Goal: Task Accomplishment & Management: Manage account settings

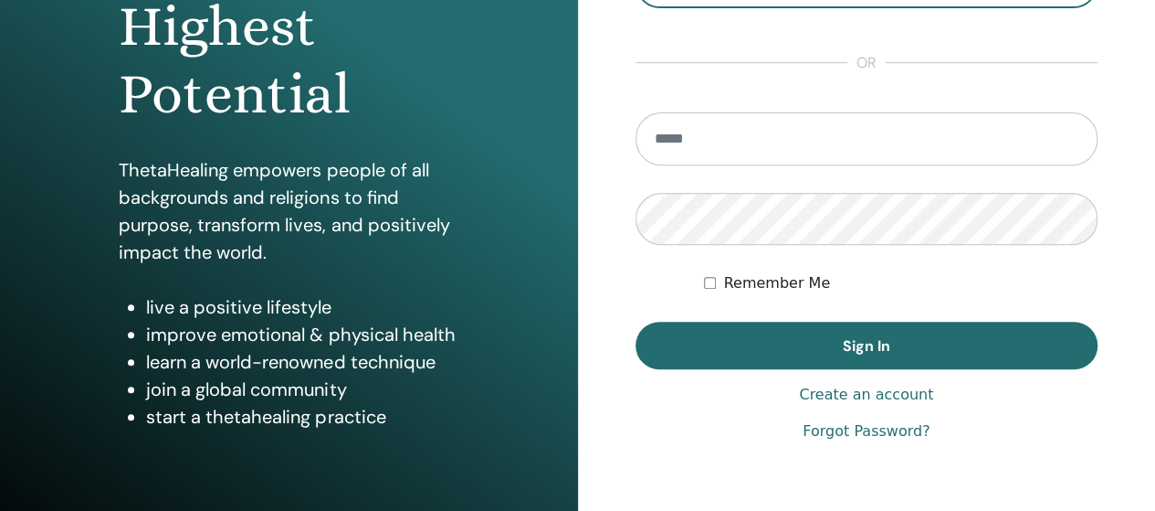
scroll to position [183, 0]
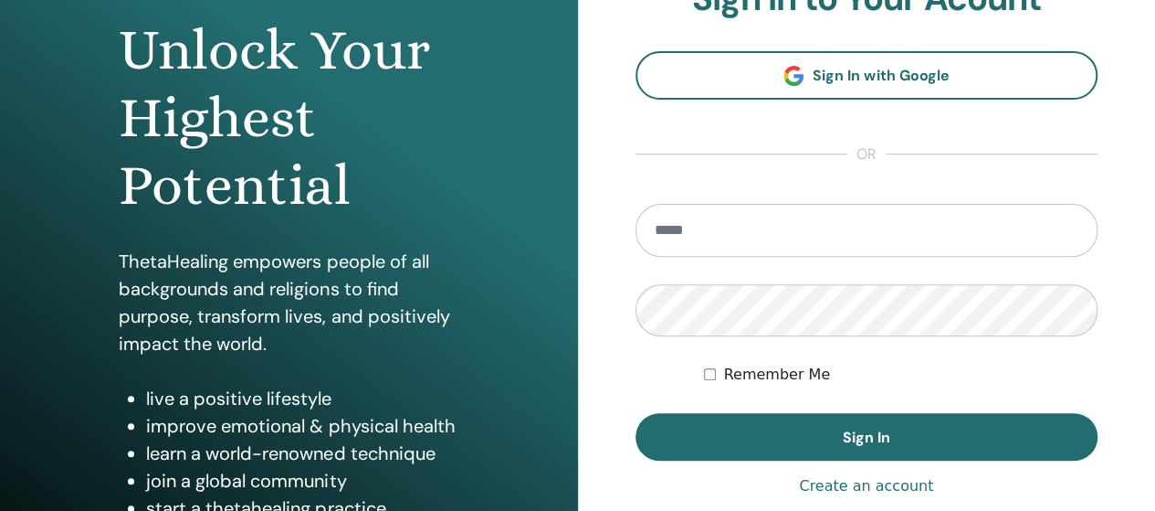
click at [711, 223] on input "email" at bounding box center [867, 230] width 463 height 53
type input "**********"
click at [636, 413] on button "Sign In" at bounding box center [867, 436] width 463 height 47
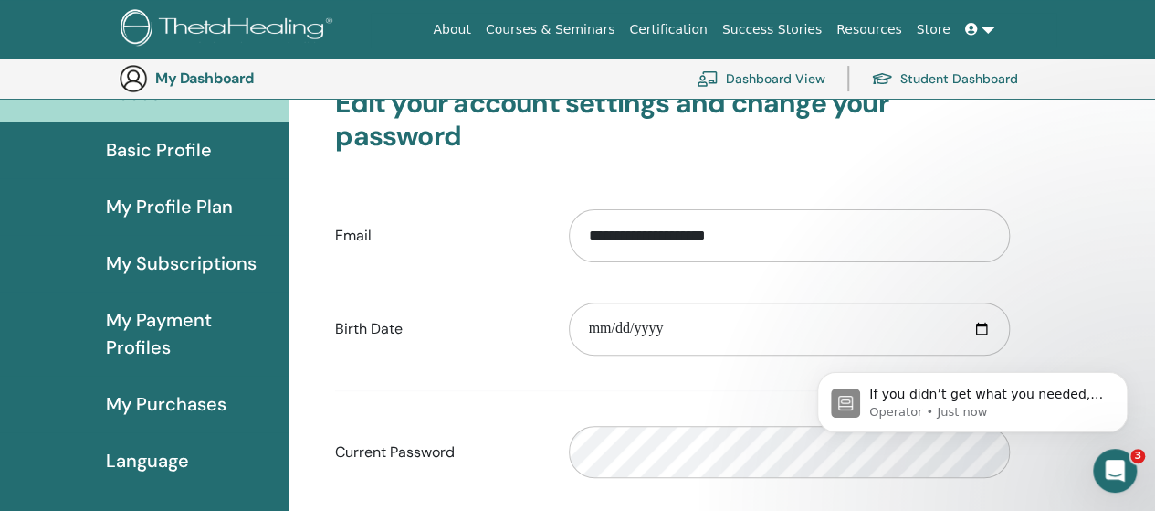
click at [166, 196] on span "My Profile Plan" at bounding box center [169, 206] width 127 height 27
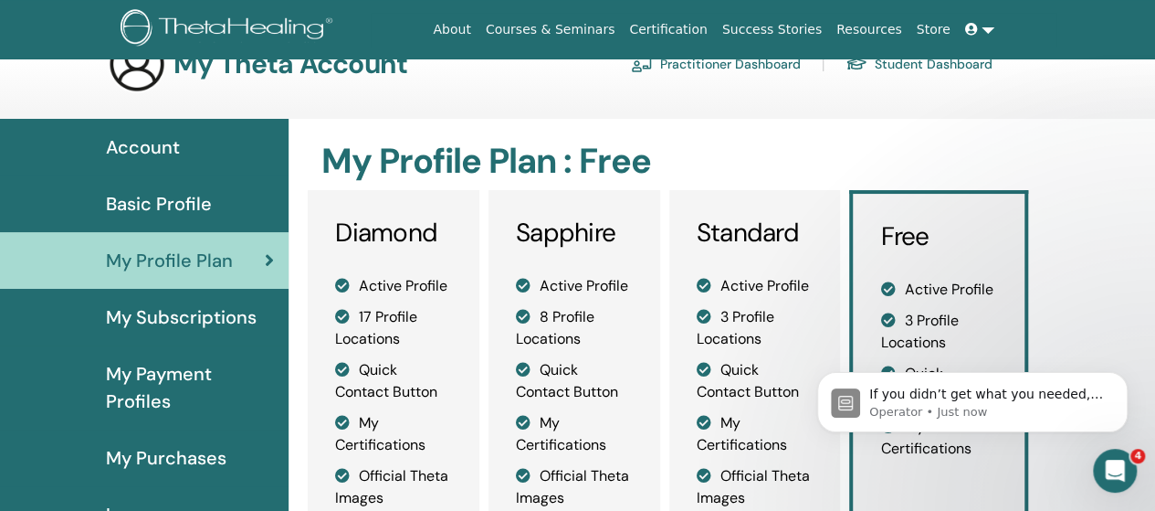
scroll to position [44, 0]
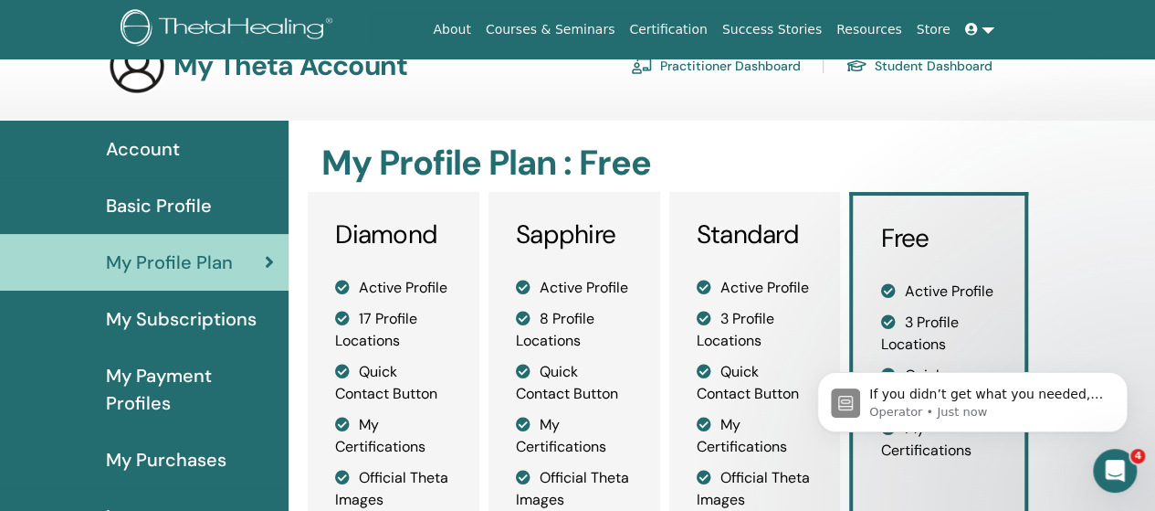
click at [163, 193] on span "Basic Profile" at bounding box center [159, 205] width 106 height 27
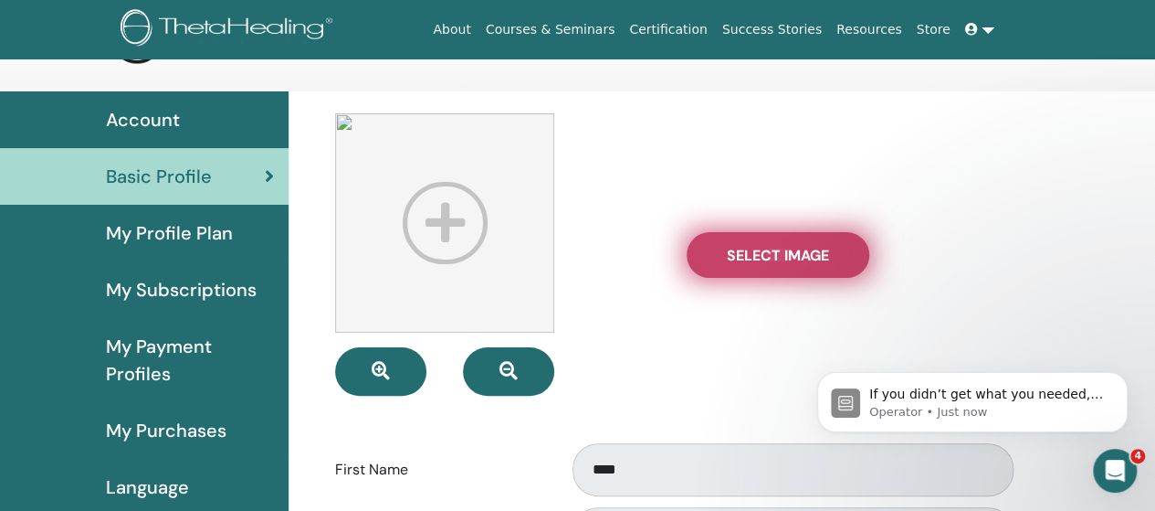
click at [795, 255] on span "Select Image" at bounding box center [778, 255] width 102 height 19
click at [790, 255] on input "Select Image" at bounding box center [778, 254] width 24 height 13
click at [694, 264] on label "Select Image" at bounding box center [778, 255] width 183 height 46
click at [766, 261] on input "Select Image" at bounding box center [778, 254] width 24 height 13
type input "**********"
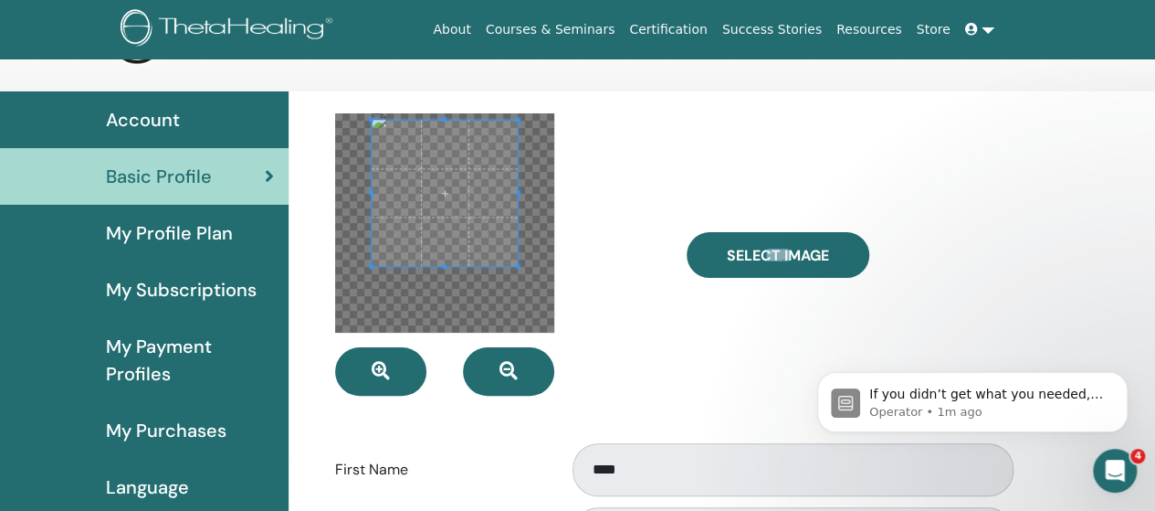
click at [429, 201] on span at bounding box center [445, 193] width 146 height 146
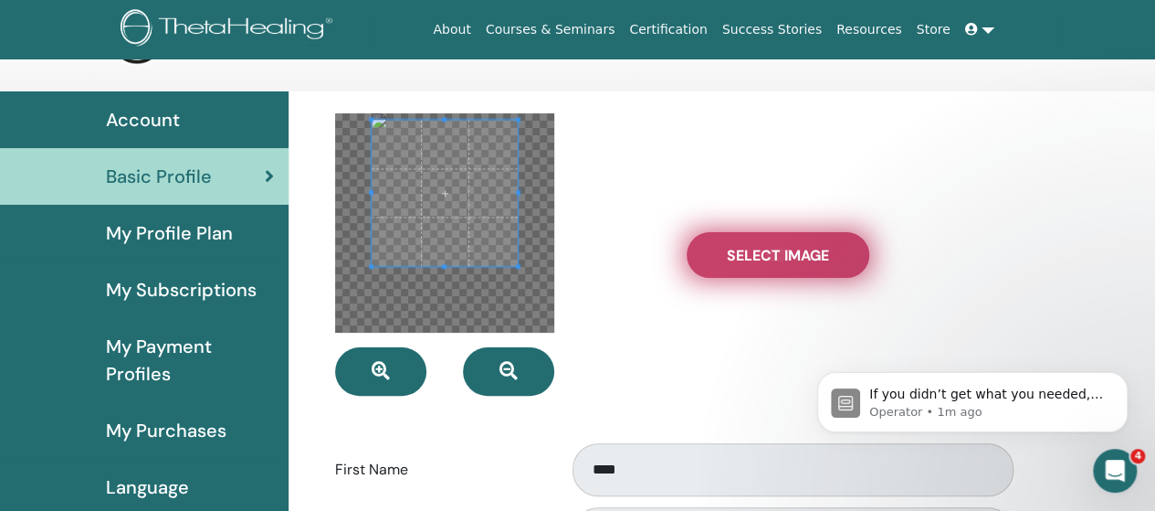
click at [750, 259] on span "Select Image" at bounding box center [778, 255] width 102 height 19
click at [766, 259] on input "Select Image" at bounding box center [778, 254] width 24 height 13
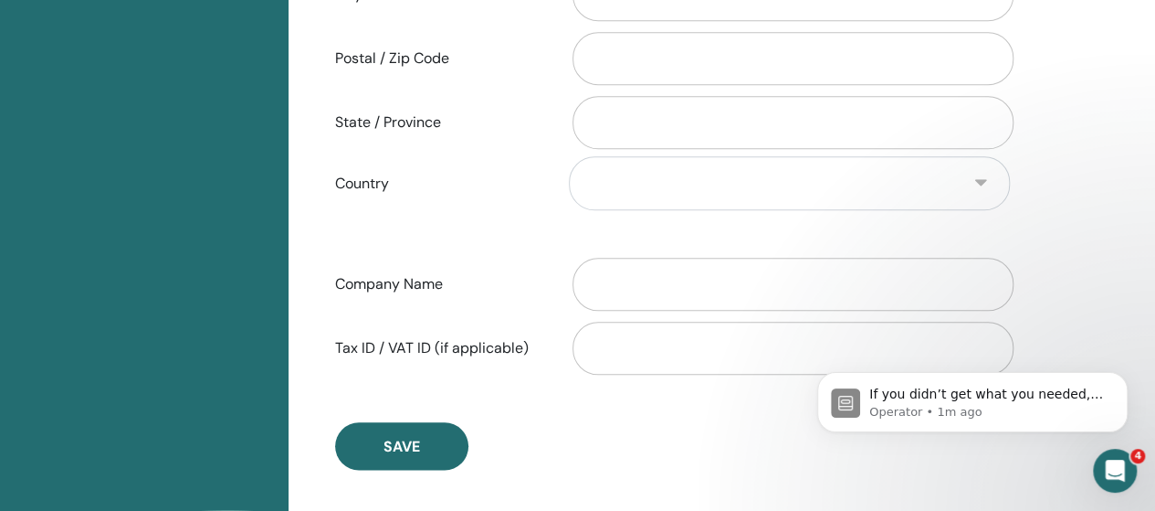
scroll to position [1027, 0]
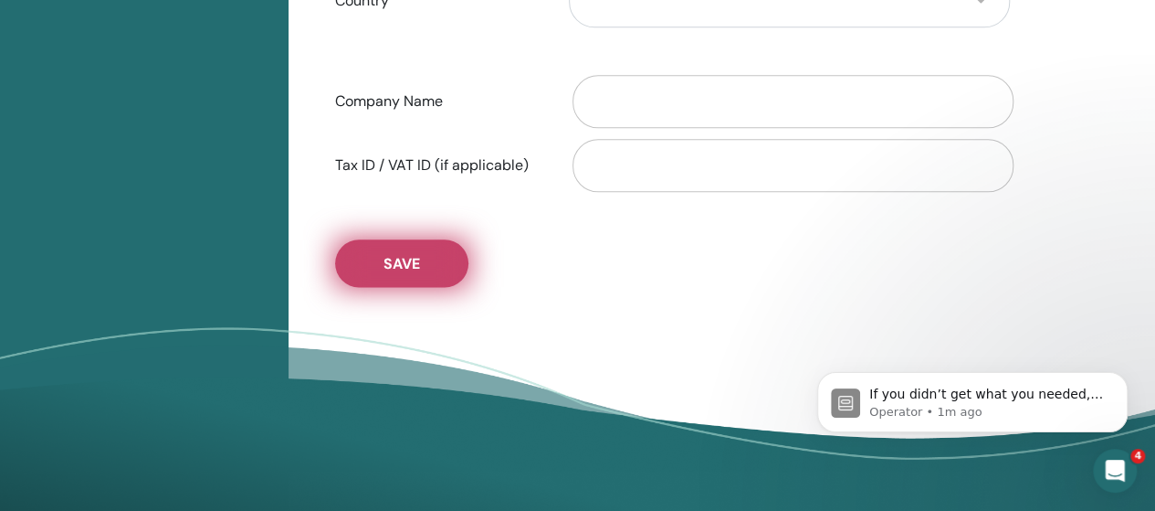
click at [430, 253] on button "Save" at bounding box center [401, 262] width 133 height 47
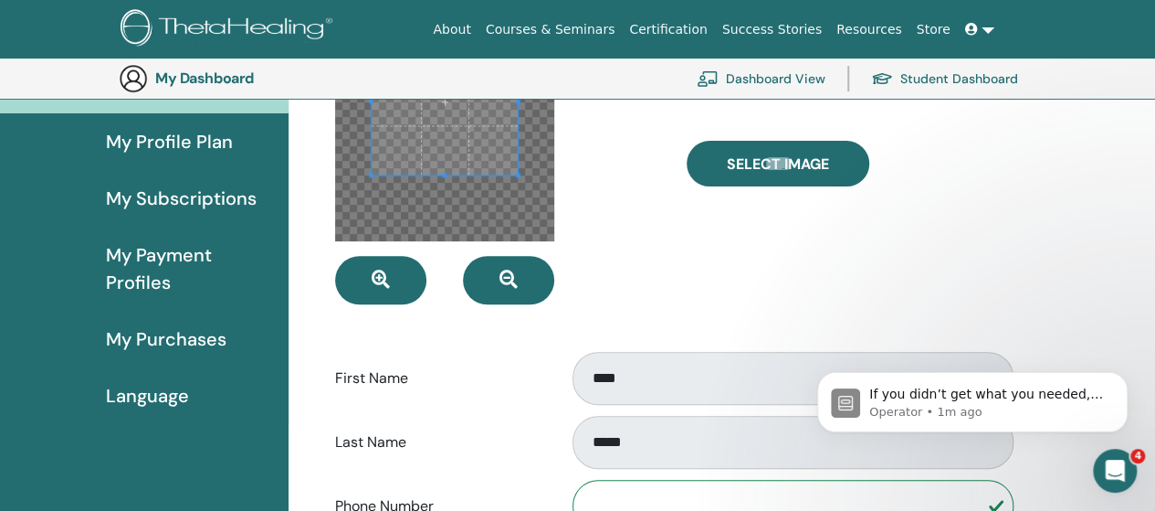
scroll to position [0, 0]
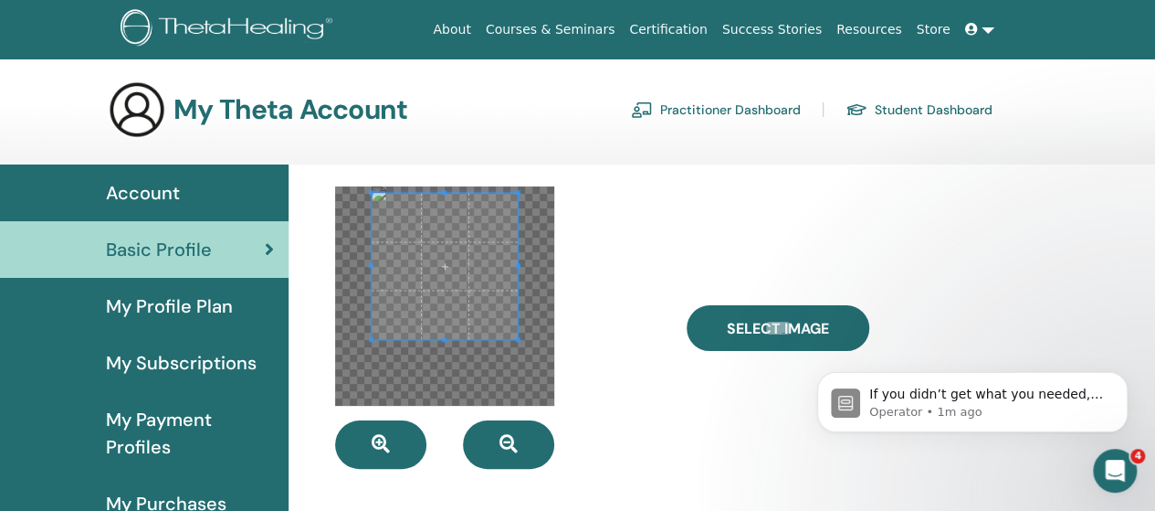
click at [225, 306] on span "My Profile Plan" at bounding box center [169, 305] width 127 height 27
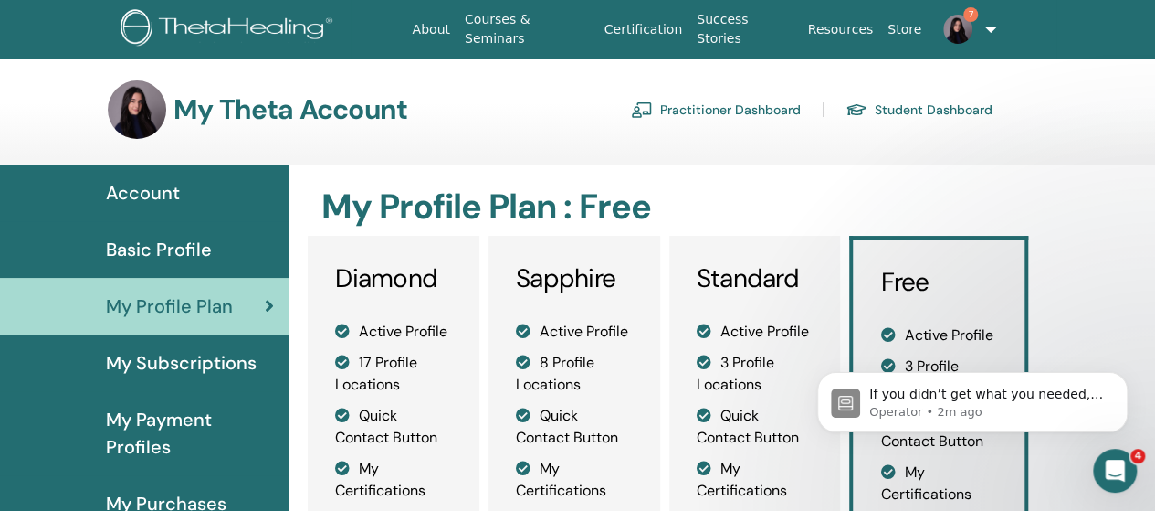
click at [177, 205] on span "Account" at bounding box center [143, 192] width 74 height 27
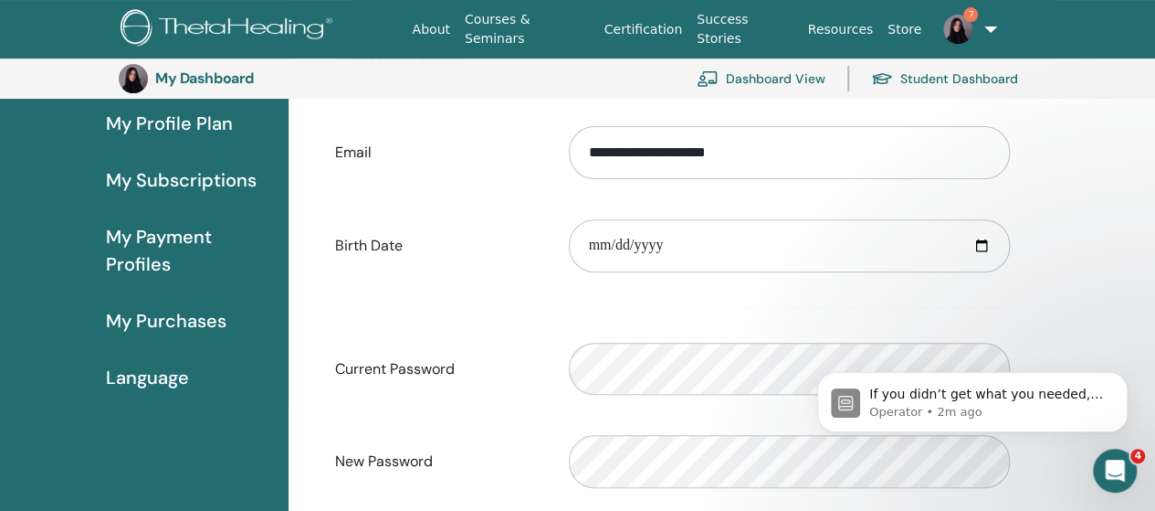
click at [760, 81] on link "Dashboard View" at bounding box center [761, 78] width 129 height 40
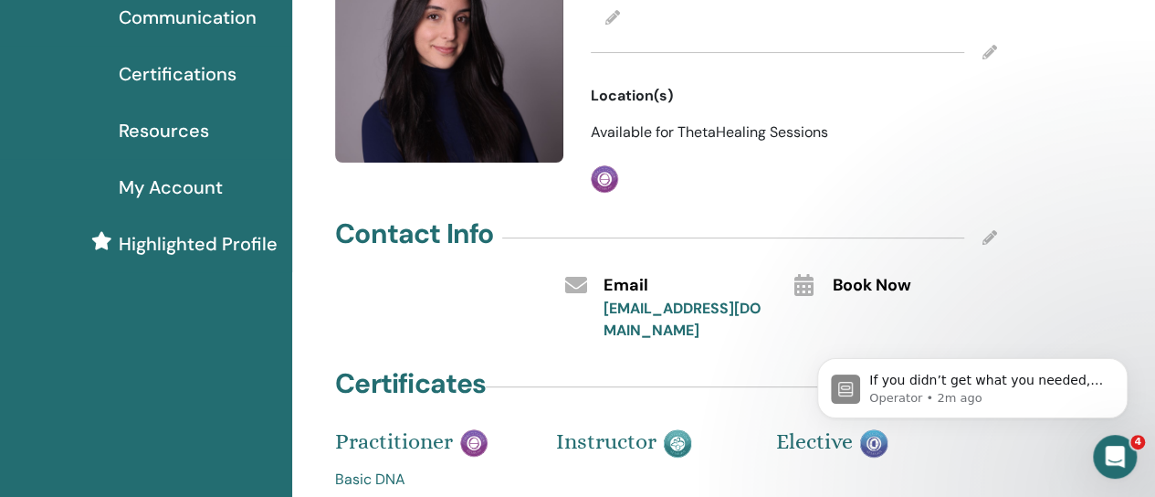
scroll to position [274, 0]
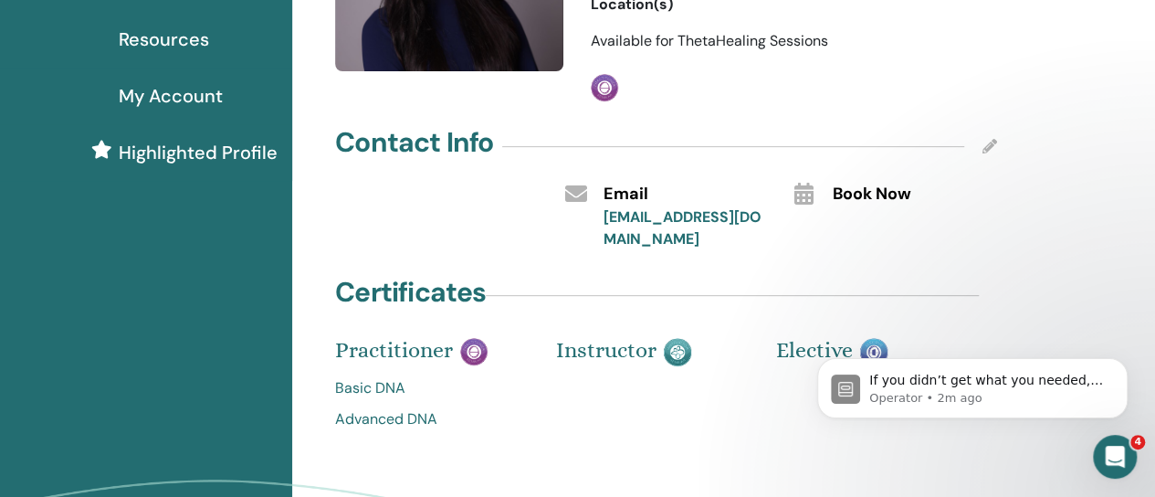
click at [374, 377] on link "Basic DNA" at bounding box center [432, 388] width 194 height 22
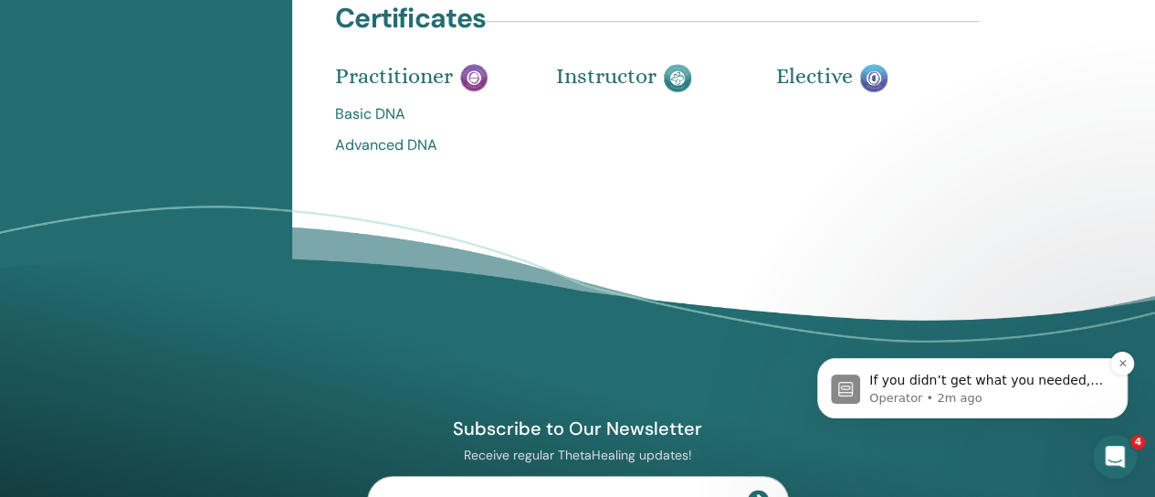
scroll to position [731, 0]
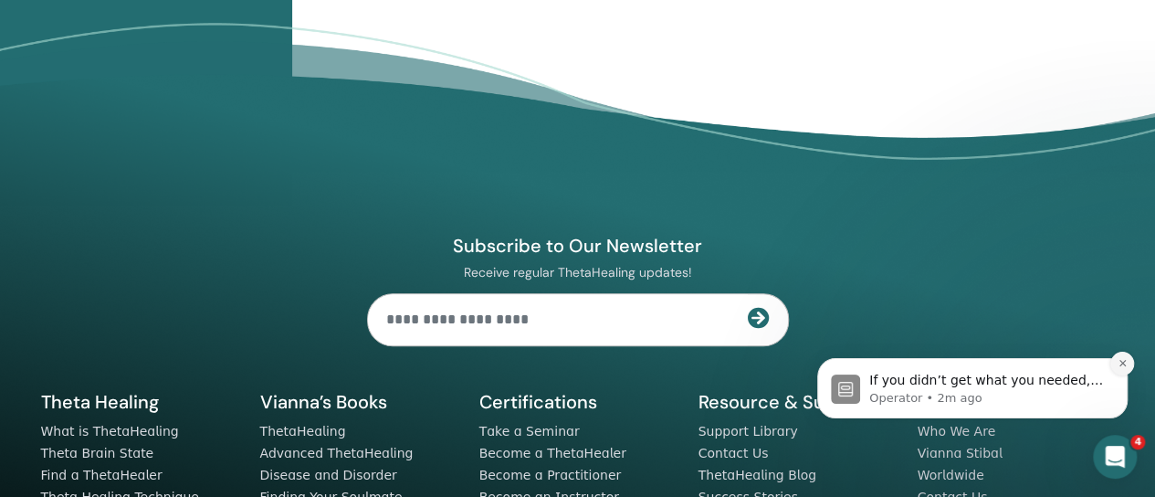
click at [1120, 361] on icon "Dismiss notification" at bounding box center [1123, 363] width 10 height 10
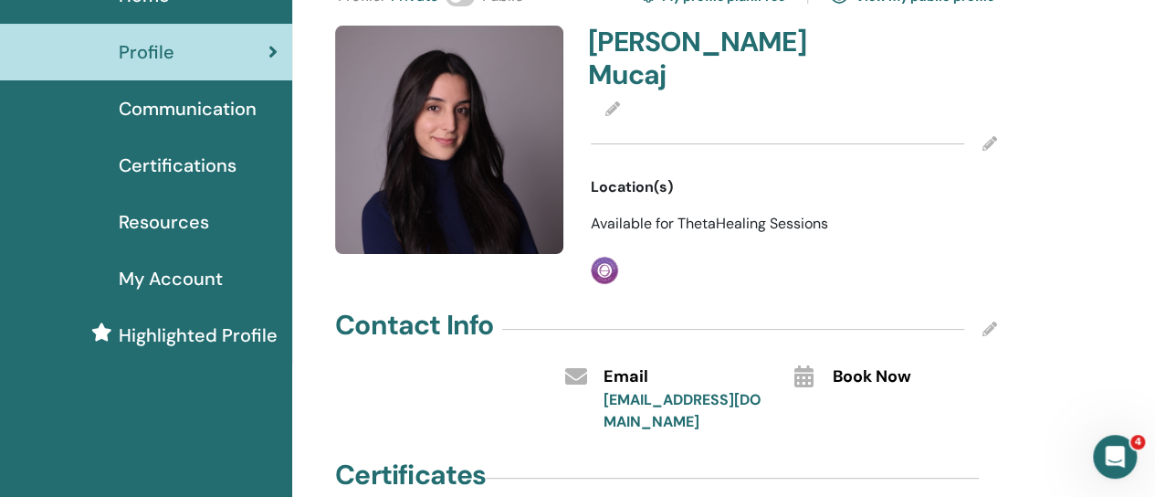
scroll to position [0, 0]
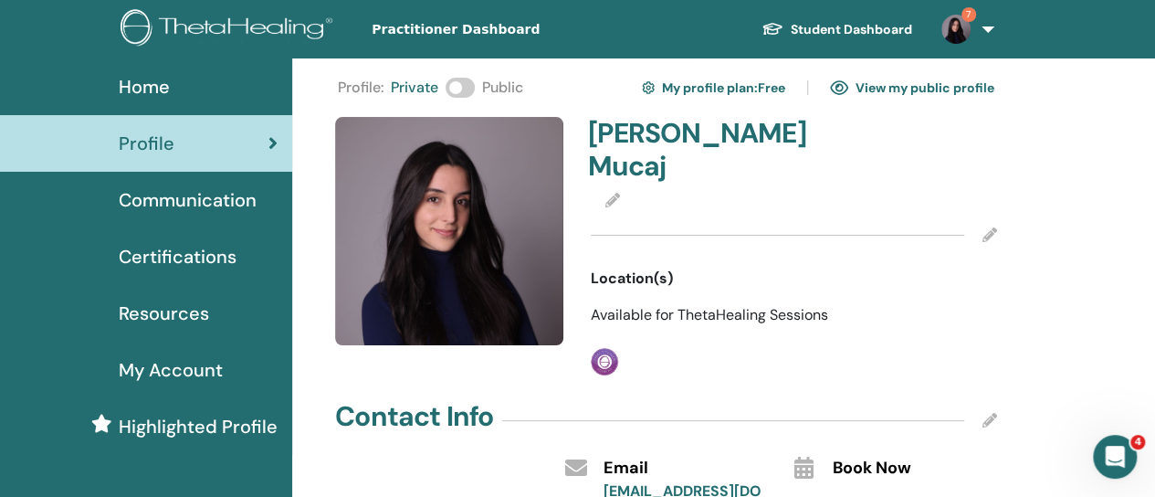
click at [458, 91] on span at bounding box center [460, 88] width 29 height 20
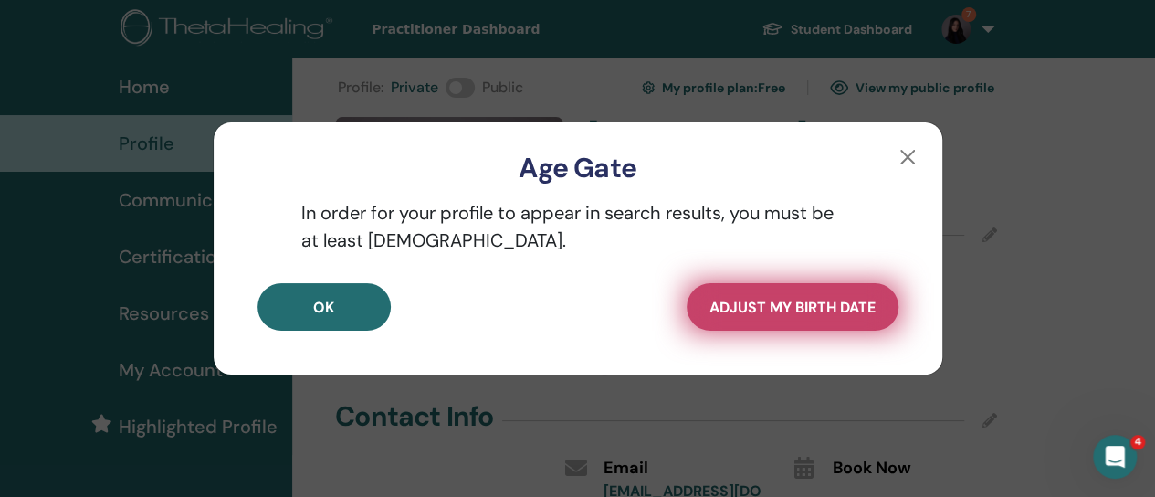
click at [821, 302] on span "Adjust my Birth Date" at bounding box center [793, 307] width 166 height 19
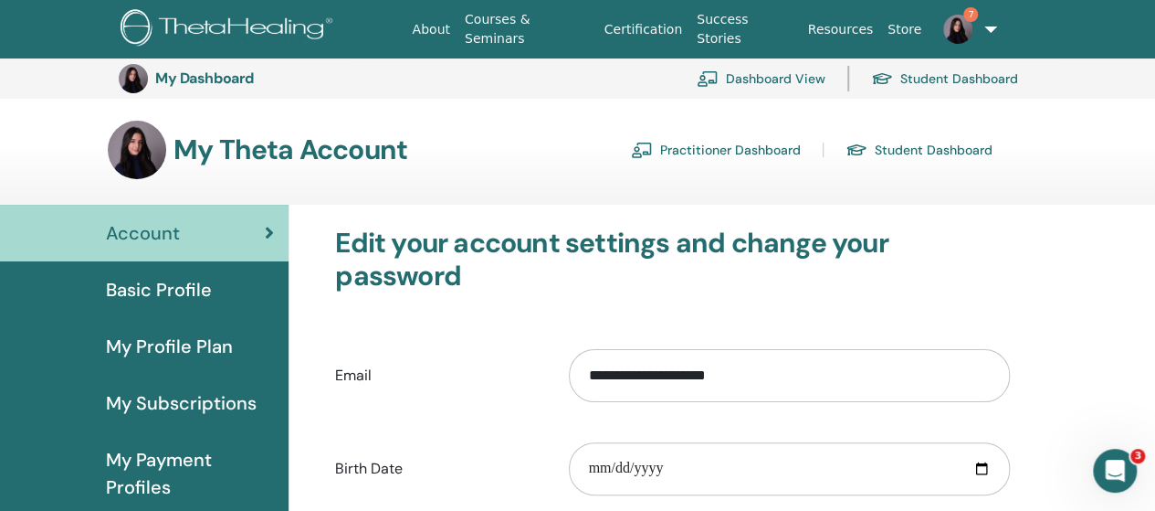
scroll to position [223, 0]
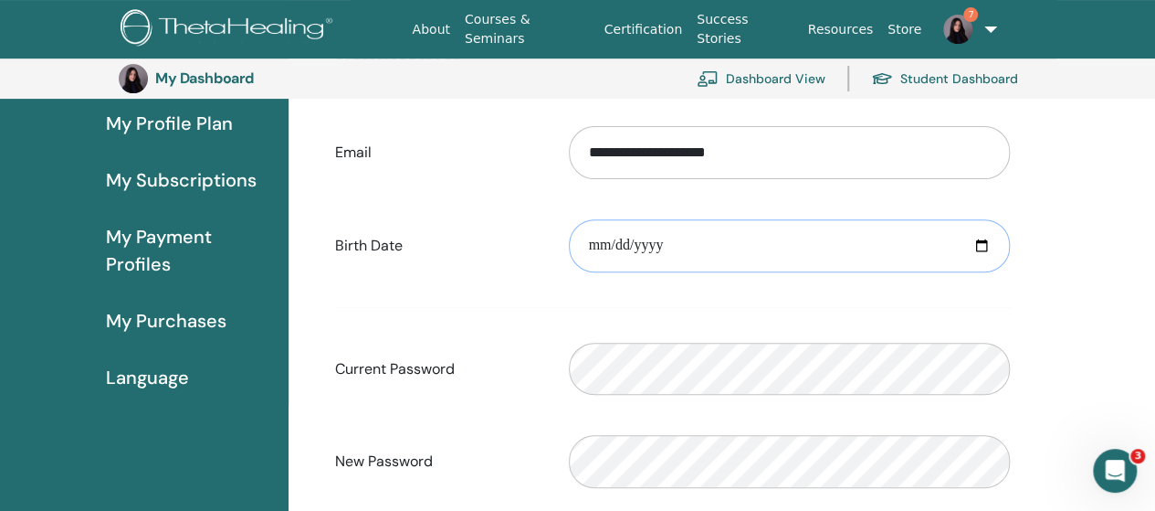
click at [982, 245] on input "date" at bounding box center [789, 245] width 441 height 53
click at [665, 243] on input "**********" at bounding box center [789, 245] width 441 height 53
click at [663, 244] on input "**********" at bounding box center [789, 245] width 441 height 53
click at [637, 249] on input "**********" at bounding box center [789, 245] width 441 height 53
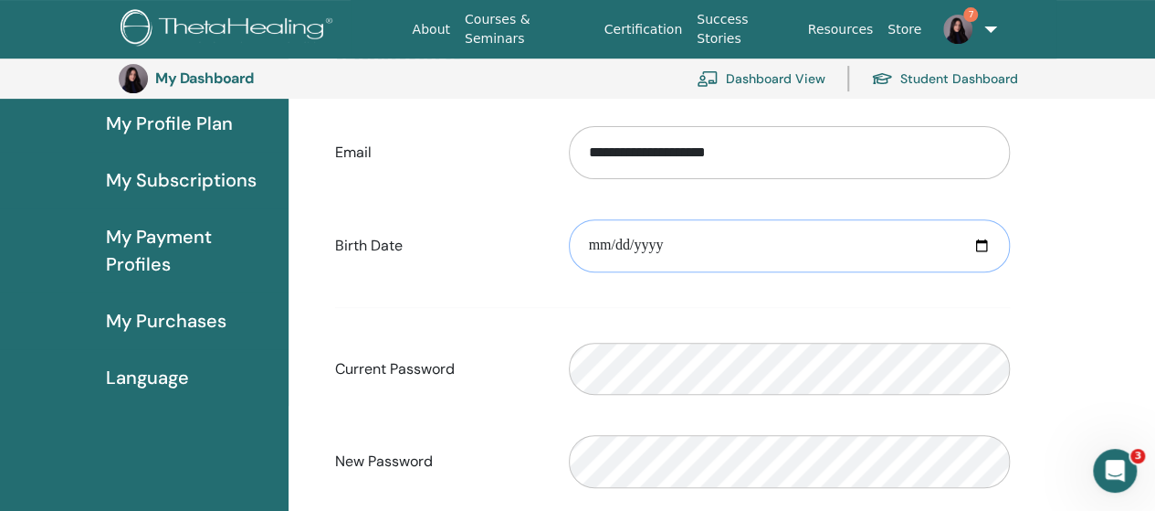
type input "**********"
click at [717, 268] on input "**********" at bounding box center [789, 245] width 441 height 53
click at [705, 234] on input "**********" at bounding box center [789, 245] width 441 height 53
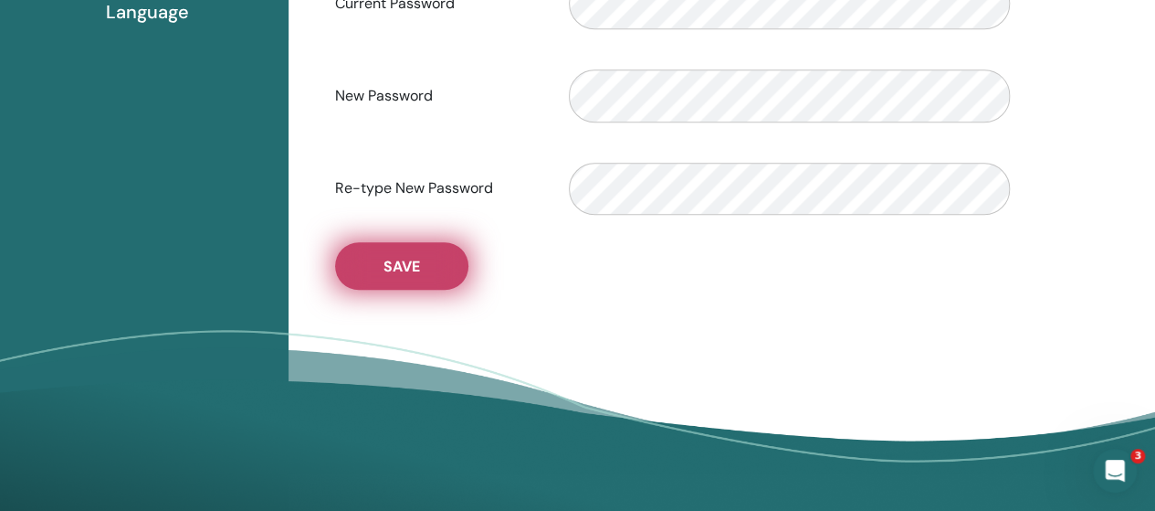
click at [415, 272] on span "Save" at bounding box center [402, 266] width 37 height 19
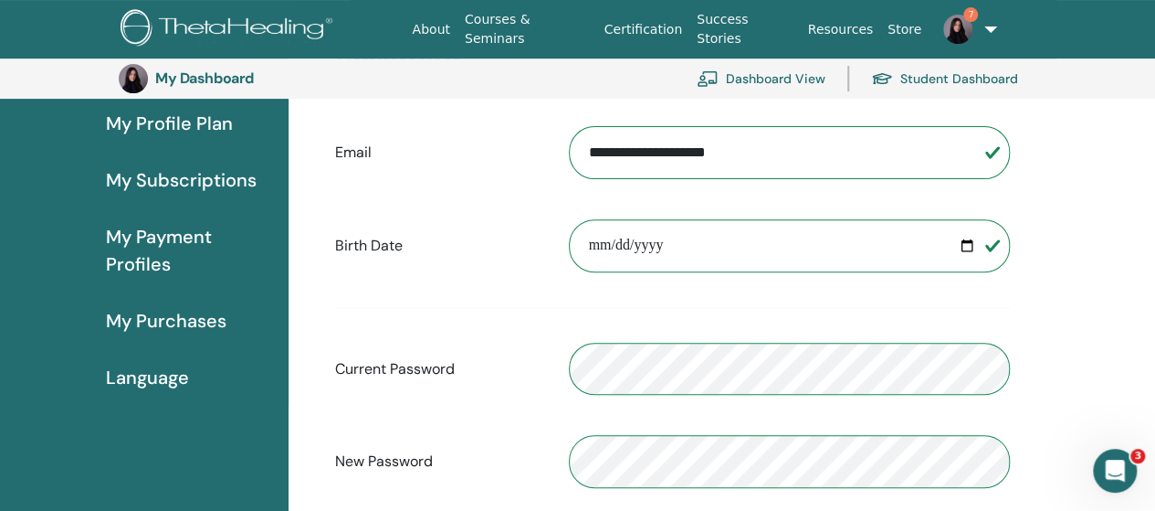
scroll to position [0, 0]
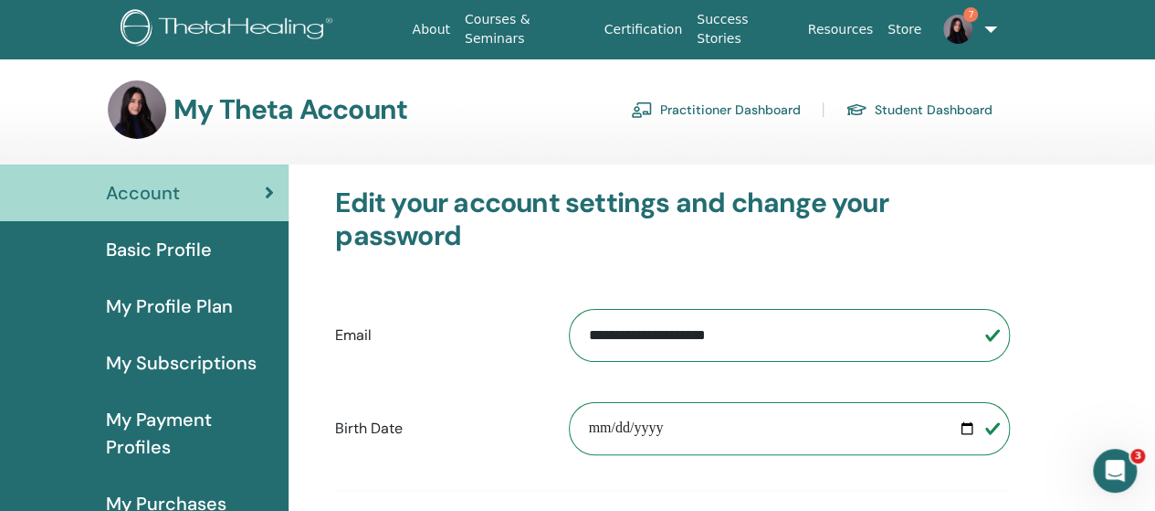
click at [947, 116] on link "Student Dashboard" at bounding box center [919, 109] width 147 height 29
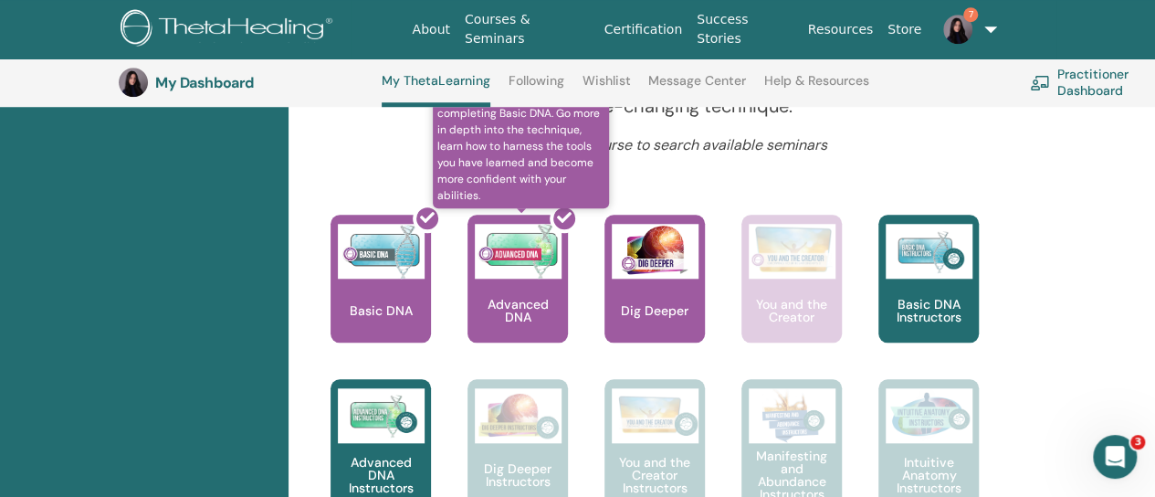
scroll to position [718, 0]
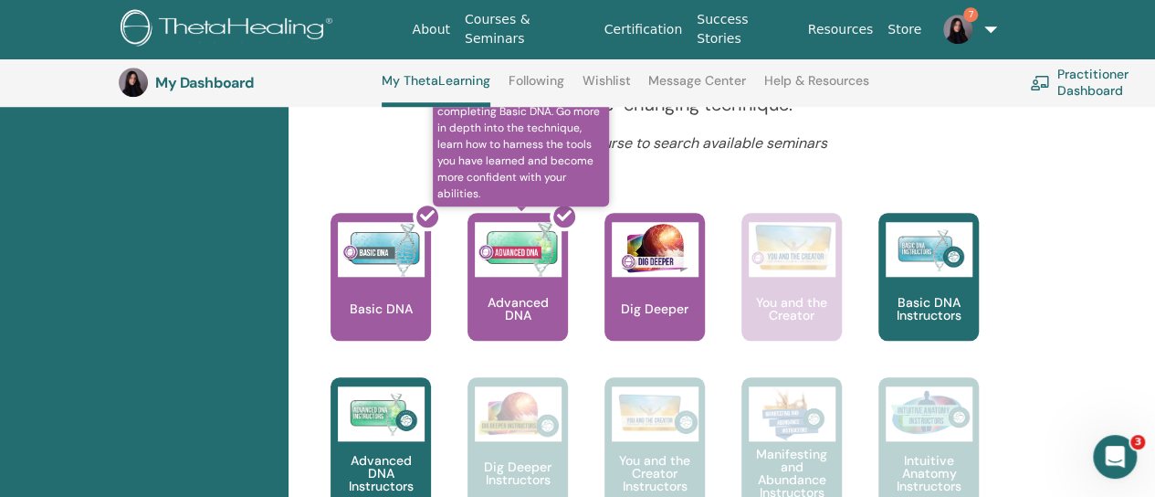
click at [578, 181] on span "is the seminar to take after completing Basic DNA. Go more in depth into the te…" at bounding box center [521, 144] width 176 height 124
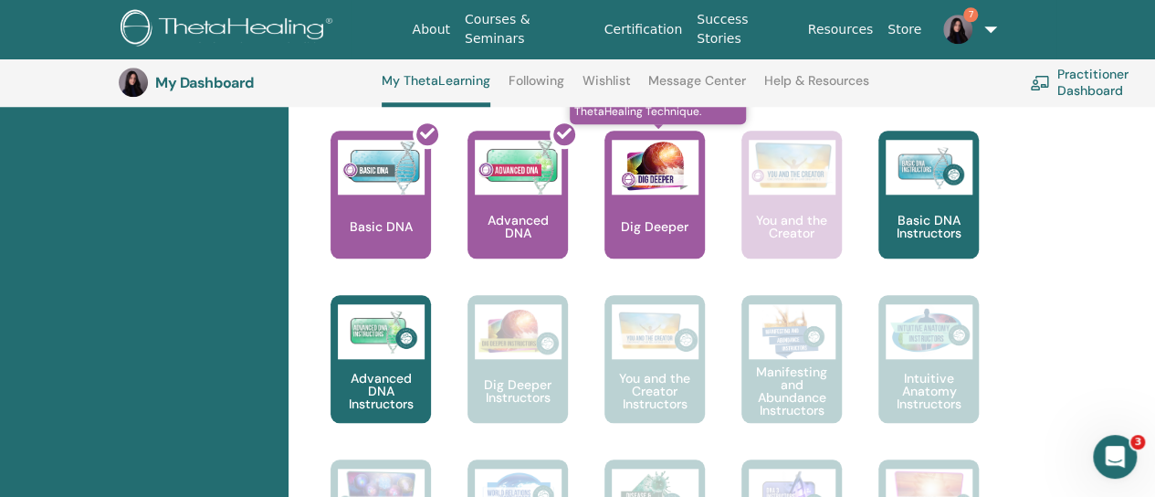
scroll to position [798, 0]
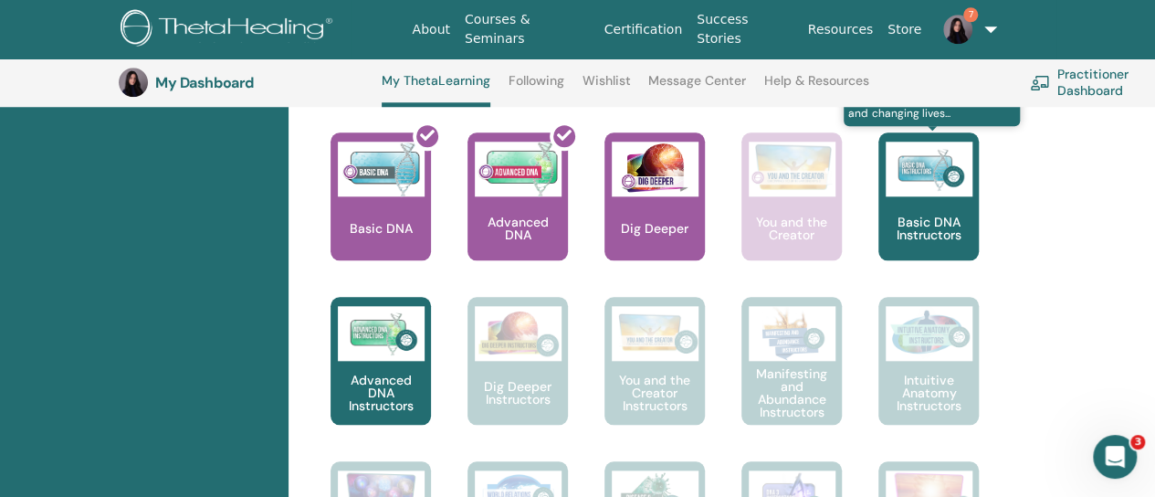
click at [934, 274] on link "The best way to learn is to teach. This seminar is the first step in teaching T…" at bounding box center [929, 214] width 100 height 164
